Goal: Task Accomplishment & Management: Complete application form

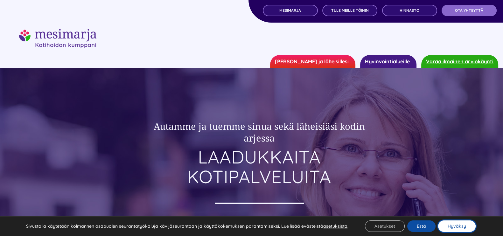
click at [464, 228] on button "Hyväksy" at bounding box center [457, 225] width 38 height 11
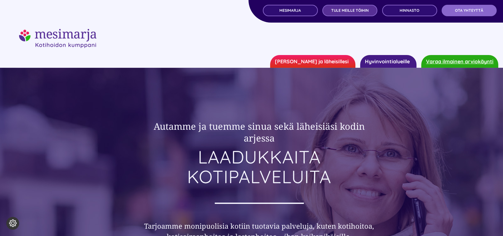
click at [358, 14] on link "TULE MEILLE TÖIHIN" at bounding box center [349, 10] width 55 height 11
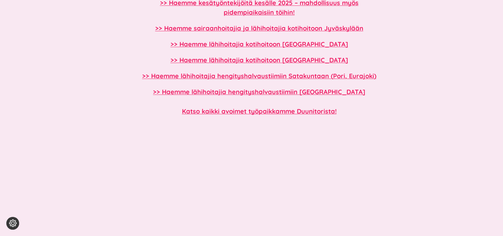
scroll to position [587, 0]
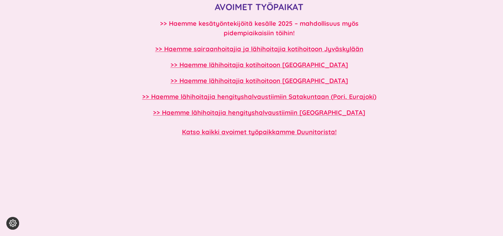
click at [243, 35] on b ">> Haemme kesätyöntekijöitä kesälle 2025 – mahdollisuus myös pidempiaikaisiin t…" at bounding box center [259, 27] width 198 height 17
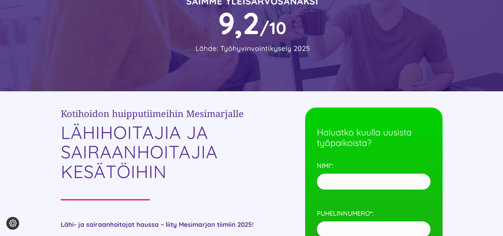
scroll to position [141, 0]
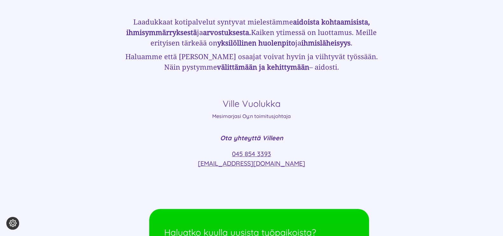
scroll to position [2678, 0]
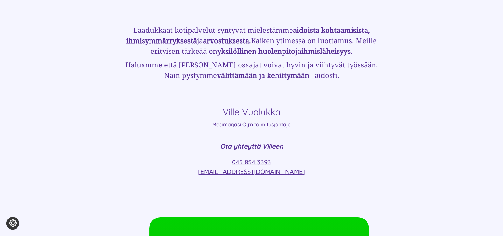
drag, startPoint x: 315, startPoint y: 172, endPoint x: 221, endPoint y: 112, distance: 111.7
click at [221, 112] on div "Laadukkaat kotipalvelut syntyvat mielestämme aidoista kohtaa­misista, ihmis­ymm…" at bounding box center [252, 97] width 382 height 185
copy div "Ville Vuolukka Mesimarjasi Oy:n toimitusjohtaja Ota yhteyttä Villeen 045 854 33…"
